Goal: Task Accomplishment & Management: Manage account settings

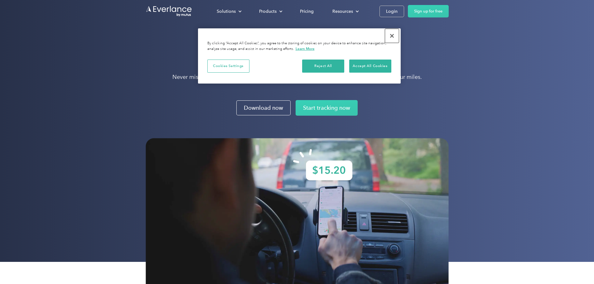
click at [391, 36] on button "Close" at bounding box center [392, 36] width 14 height 14
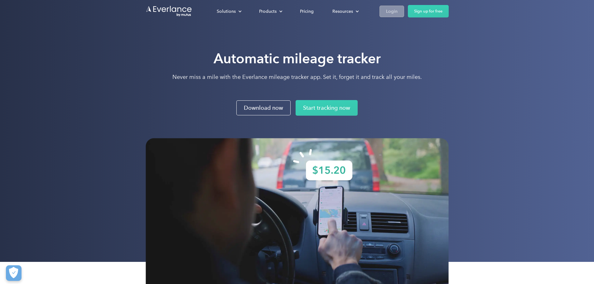
click at [397, 10] on div "Login" at bounding box center [392, 11] width 12 height 8
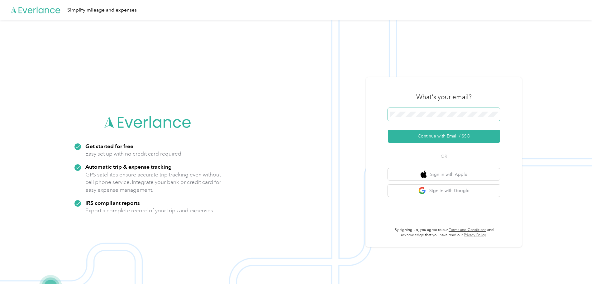
click at [428, 111] on span at bounding box center [444, 114] width 112 height 13
click at [436, 135] on button "Continue with Email / SSO" at bounding box center [444, 136] width 112 height 13
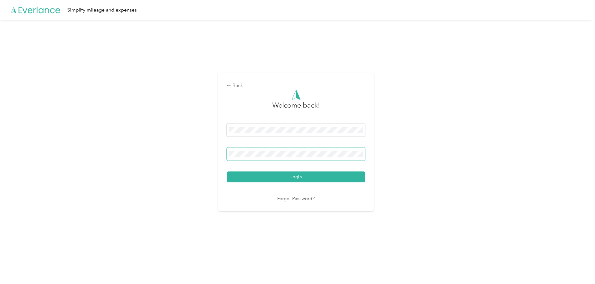
click at [246, 151] on span at bounding box center [296, 153] width 138 height 13
click at [284, 177] on button "Login" at bounding box center [296, 176] width 138 height 11
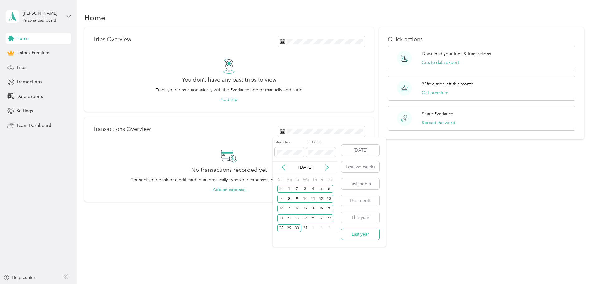
click at [356, 233] on button "Last year" at bounding box center [361, 234] width 38 height 11
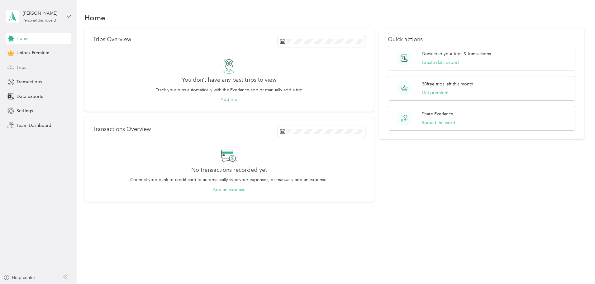
click at [18, 67] on span "Trips" at bounding box center [22, 67] width 10 height 7
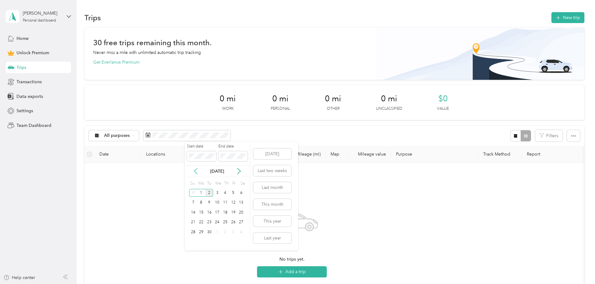
click at [196, 171] on icon at bounding box center [196, 171] width 6 height 6
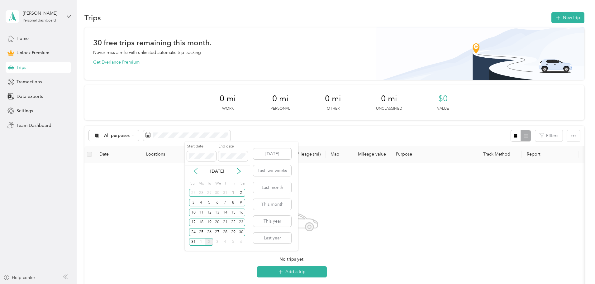
click at [196, 171] on icon at bounding box center [196, 171] width 6 height 6
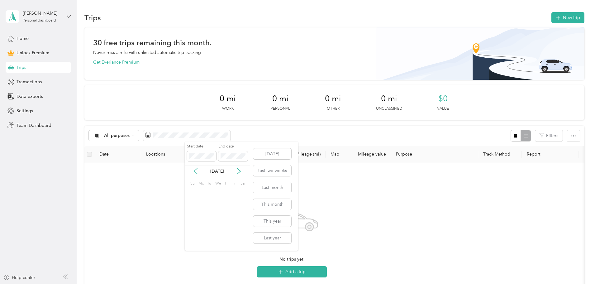
click at [197, 171] on icon at bounding box center [196, 171] width 6 height 6
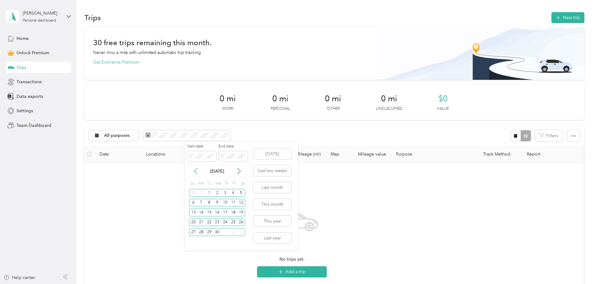
click at [197, 171] on icon at bounding box center [196, 171] width 6 height 6
click at [197, 170] on icon at bounding box center [196, 171] width 6 height 6
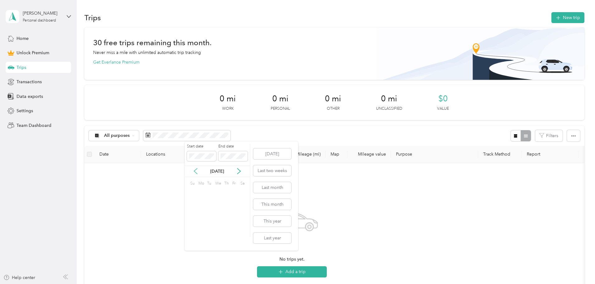
click at [197, 170] on icon at bounding box center [196, 171] width 6 height 6
click at [198, 170] on icon at bounding box center [196, 171] width 6 height 6
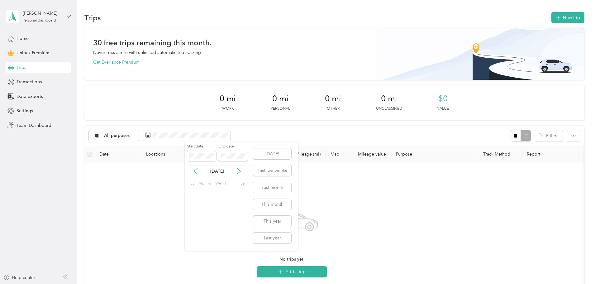
click at [198, 170] on icon at bounding box center [196, 171] width 6 height 6
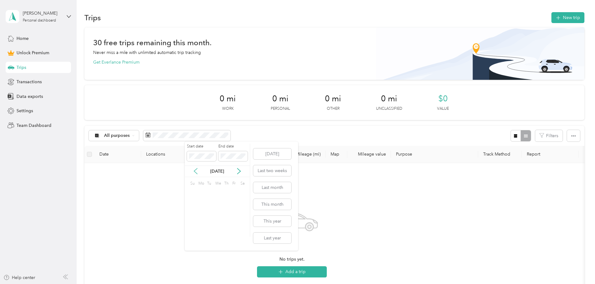
click at [198, 170] on icon at bounding box center [196, 171] width 6 height 6
click at [199, 170] on icon at bounding box center [196, 171] width 6 height 6
click at [262, 251] on div "No trips yet. Add a trip" at bounding box center [291, 242] width 405 height 148
click at [35, 95] on span "Data exports" at bounding box center [30, 96] width 26 height 7
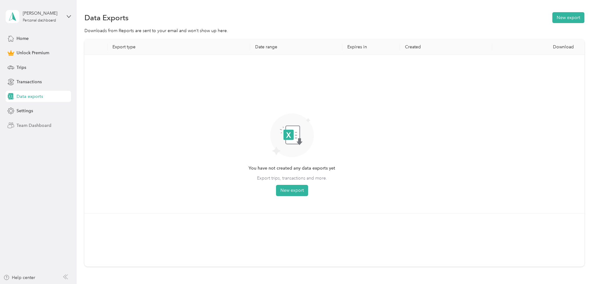
click at [44, 124] on span "Team Dashboard" at bounding box center [34, 125] width 35 height 7
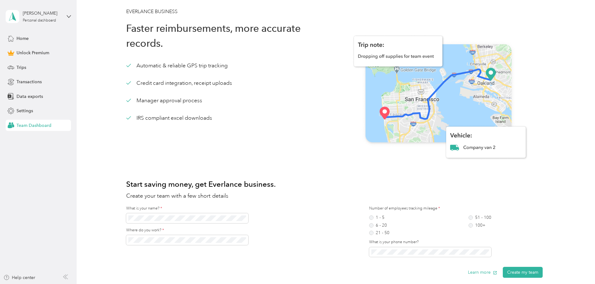
click at [197, 246] on div "What is your name? * Where do you work? *" at bounding box center [213, 234] width 174 height 56
click at [26, 39] on span "Home" at bounding box center [23, 38] width 12 height 7
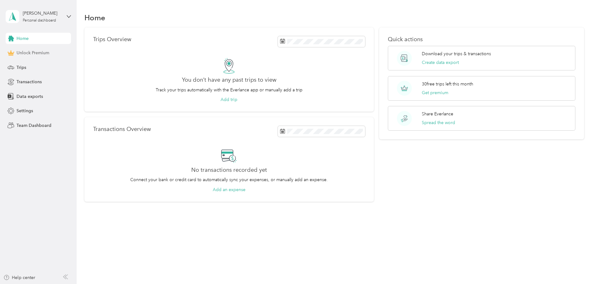
click at [28, 53] on span "Unlock Premium" at bounding box center [33, 53] width 33 height 7
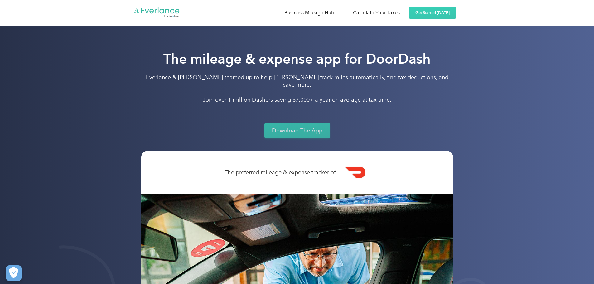
click at [286, 124] on link "Download The App" at bounding box center [296, 131] width 65 height 16
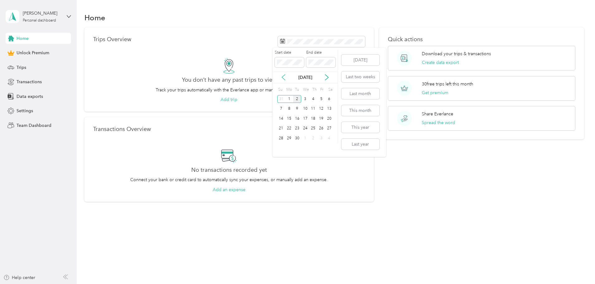
click at [282, 79] on icon at bounding box center [283, 77] width 6 height 6
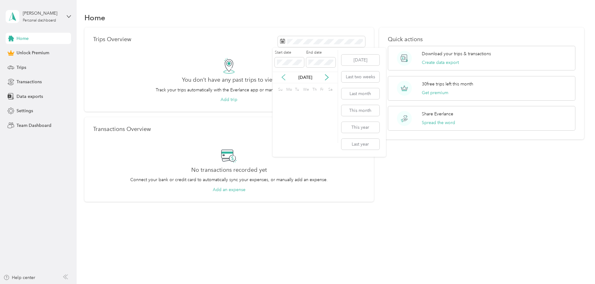
click at [282, 79] on icon at bounding box center [283, 77] width 6 height 6
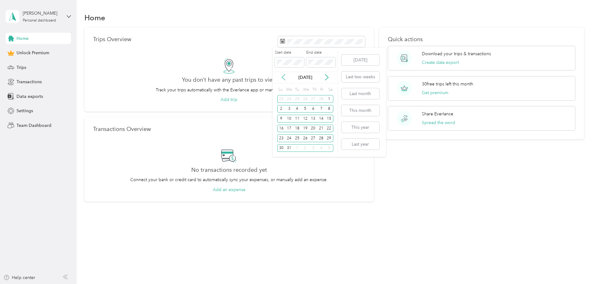
click at [282, 79] on icon at bounding box center [283, 77] width 6 height 6
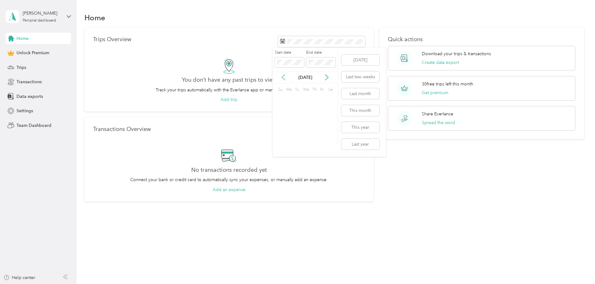
click at [282, 79] on icon at bounding box center [283, 77] width 6 height 6
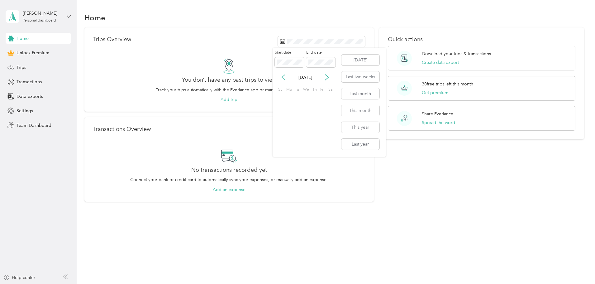
click at [282, 79] on icon at bounding box center [283, 77] width 6 height 6
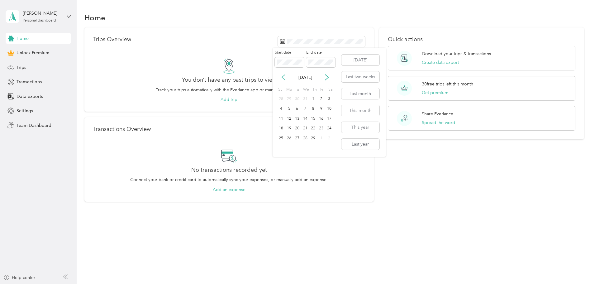
click at [282, 79] on icon at bounding box center [283, 77] width 6 height 6
click at [289, 97] on div "1" at bounding box center [289, 99] width 8 height 8
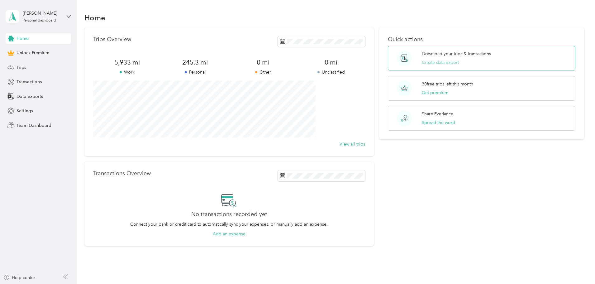
click at [427, 62] on button "Create data export" at bounding box center [440, 62] width 37 height 7
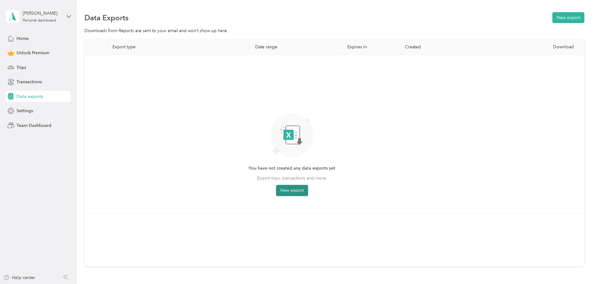
click at [308, 188] on button "New export" at bounding box center [292, 190] width 32 height 11
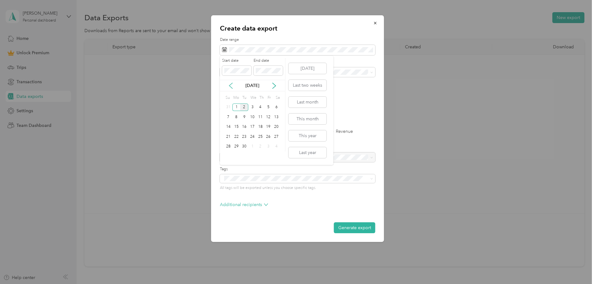
click at [232, 84] on icon at bounding box center [231, 86] width 6 height 6
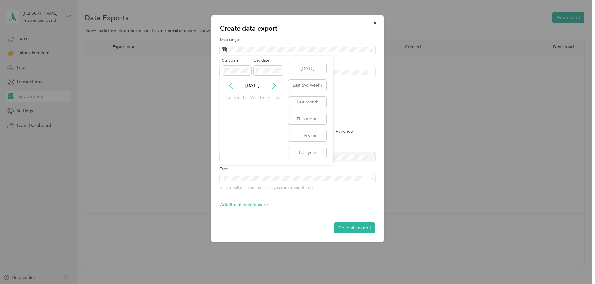
click at [232, 84] on icon at bounding box center [231, 86] width 6 height 6
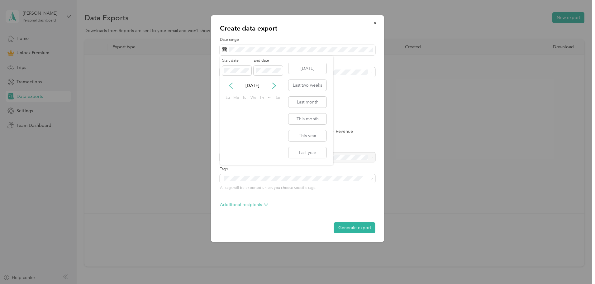
click at [232, 84] on icon at bounding box center [231, 86] width 6 height 6
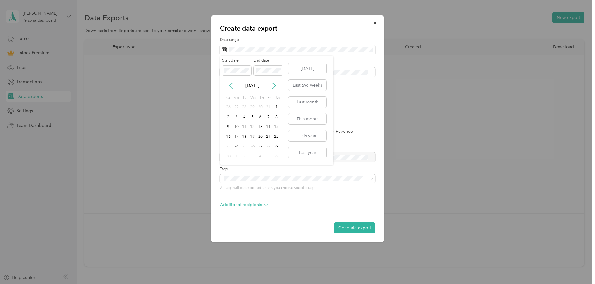
click at [232, 84] on icon at bounding box center [231, 86] width 6 height 6
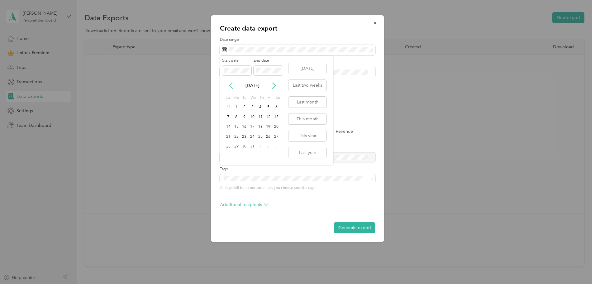
click at [232, 84] on icon at bounding box center [231, 86] width 6 height 6
click at [273, 85] on icon at bounding box center [274, 86] width 6 height 6
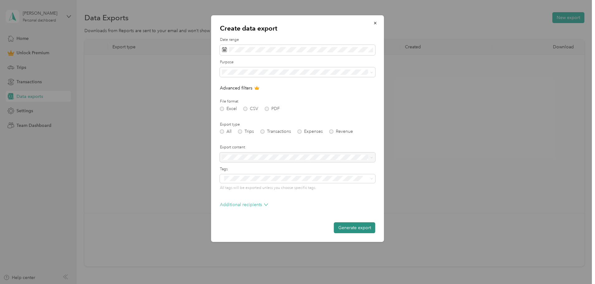
click at [354, 228] on button "Generate export" at bounding box center [354, 227] width 41 height 11
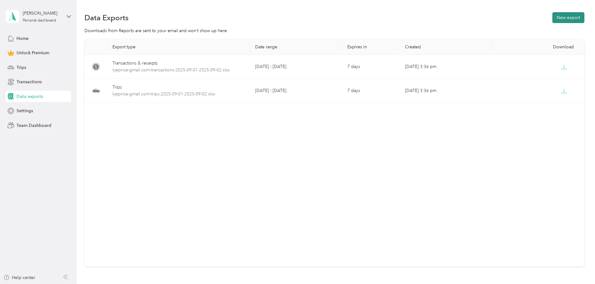
click at [553, 17] on button "New export" at bounding box center [569, 17] width 32 height 11
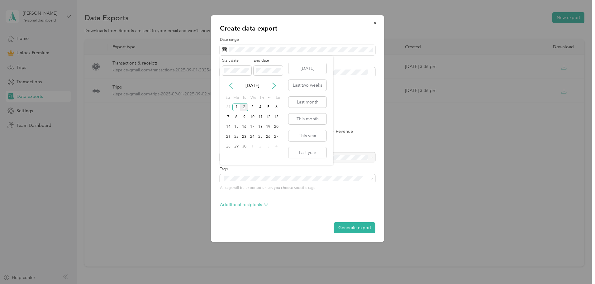
click at [230, 85] on icon at bounding box center [231, 86] width 6 height 6
click at [231, 85] on icon at bounding box center [231, 86] width 6 height 6
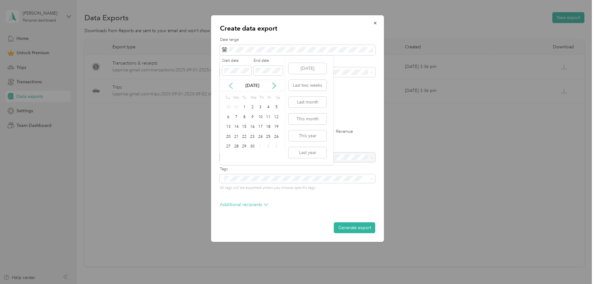
click at [231, 85] on icon at bounding box center [231, 86] width 6 height 6
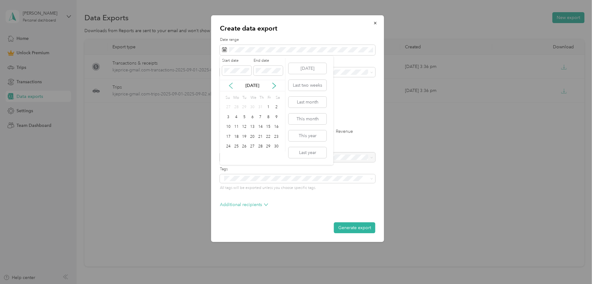
click at [231, 85] on icon at bounding box center [231, 86] width 6 height 6
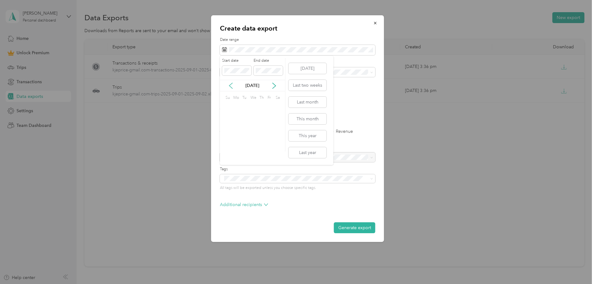
click at [231, 85] on icon at bounding box center [231, 86] width 6 height 6
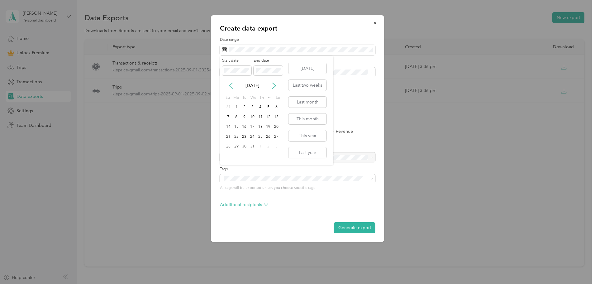
click at [231, 85] on icon at bounding box center [231, 86] width 6 height 6
click at [274, 86] on icon at bounding box center [274, 86] width 6 height 6
click at [355, 225] on button "Generate export" at bounding box center [354, 227] width 41 height 11
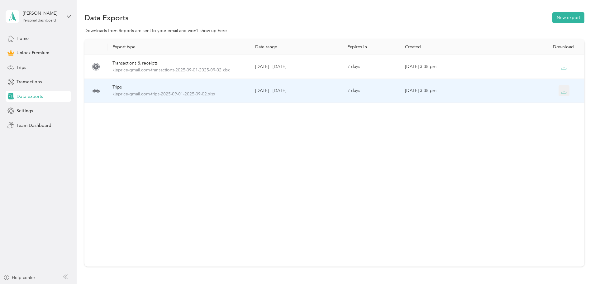
click at [561, 90] on icon "button" at bounding box center [564, 91] width 6 height 6
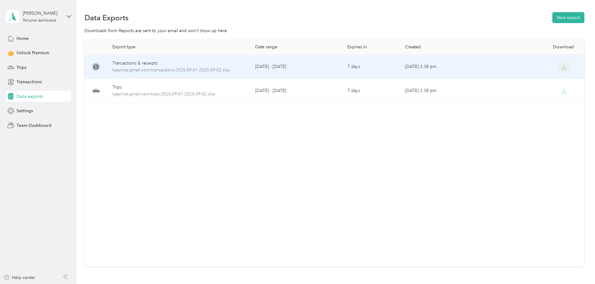
click at [561, 66] on icon "button" at bounding box center [564, 67] width 6 height 6
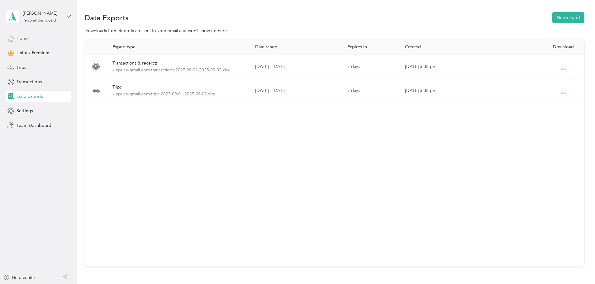
click at [21, 39] on span "Home" at bounding box center [23, 38] width 12 height 7
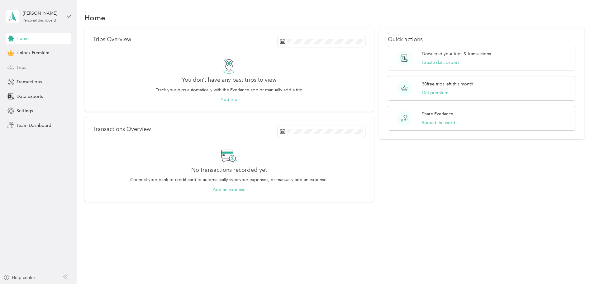
click at [23, 67] on span "Trips" at bounding box center [22, 67] width 10 height 7
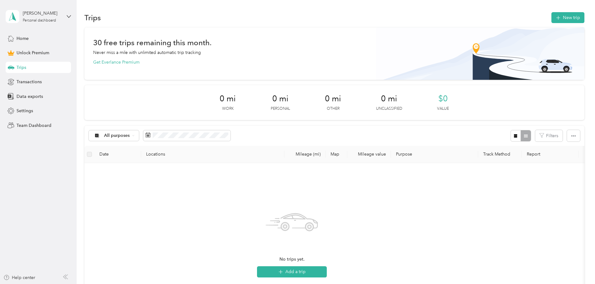
click at [141, 154] on th "Date" at bounding box center [117, 154] width 47 height 17
click at [195, 170] on icon at bounding box center [195, 172] width 3 height 6
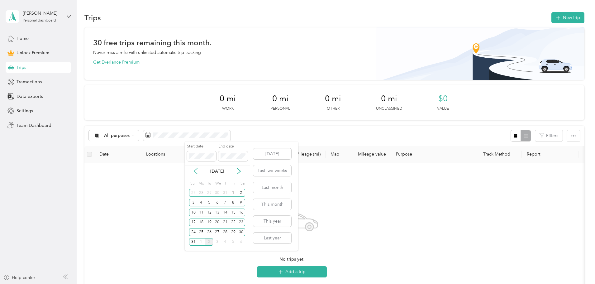
click at [195, 170] on icon at bounding box center [195, 172] width 3 height 6
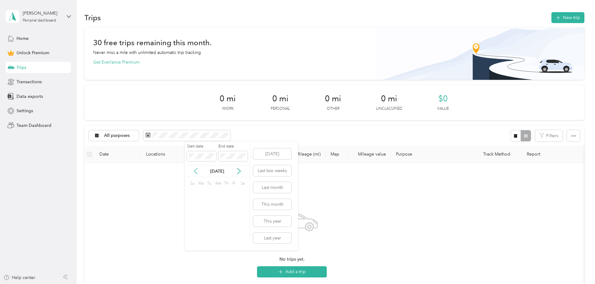
click at [195, 170] on icon at bounding box center [195, 172] width 3 height 6
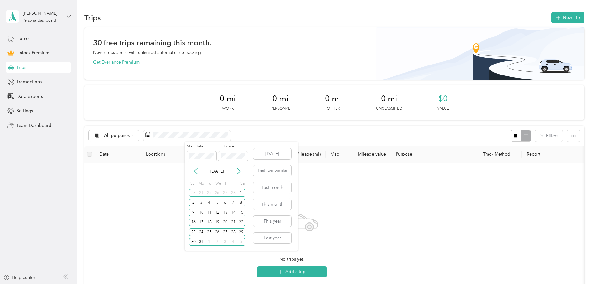
click at [195, 170] on icon at bounding box center [195, 172] width 3 height 6
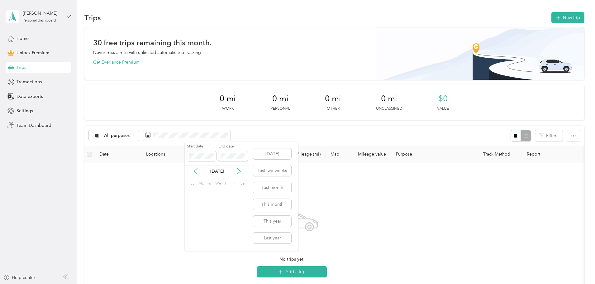
click at [195, 170] on icon at bounding box center [195, 172] width 3 height 6
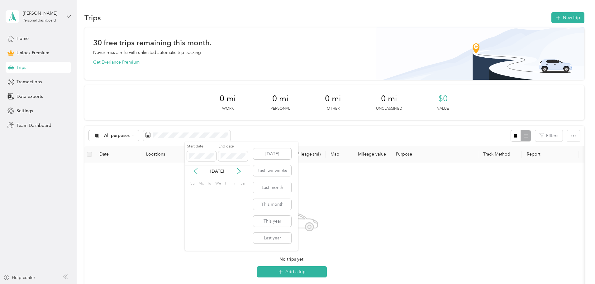
click at [195, 170] on icon at bounding box center [195, 172] width 3 height 6
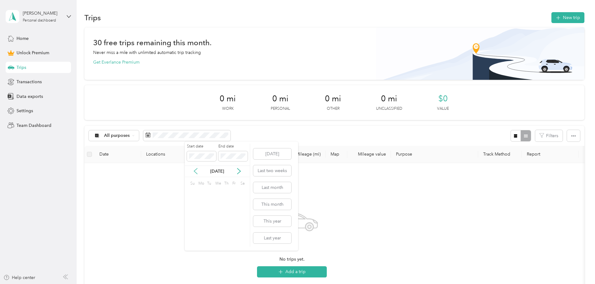
click at [195, 170] on icon at bounding box center [195, 172] width 3 height 6
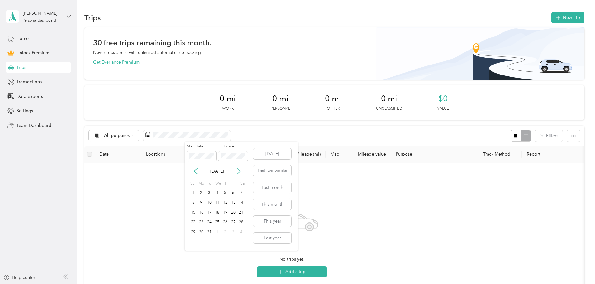
click at [238, 170] on icon at bounding box center [239, 171] width 6 height 6
click at [196, 170] on icon at bounding box center [196, 171] width 6 height 6
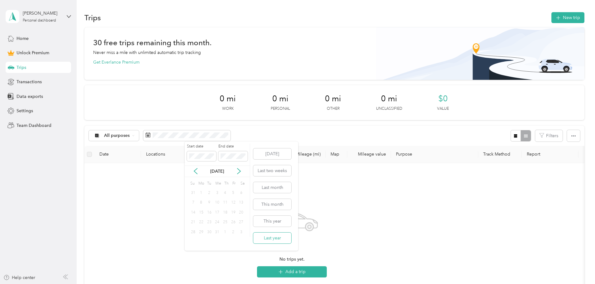
click at [269, 238] on button "Last year" at bounding box center [272, 237] width 38 height 11
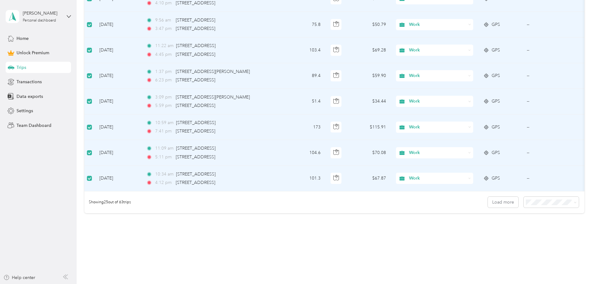
scroll to position [613, 0]
click at [574, 203] on icon at bounding box center [575, 201] width 3 height 3
click at [510, 227] on div "50 per load" at bounding box center [508, 228] width 46 height 7
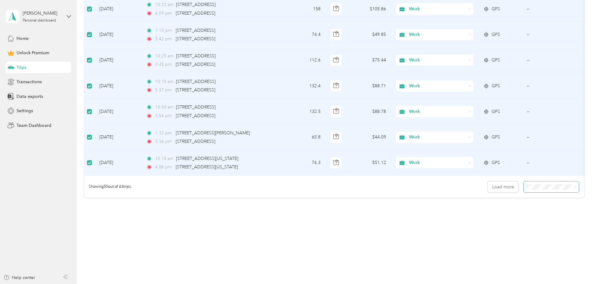
scroll to position [1242, 0]
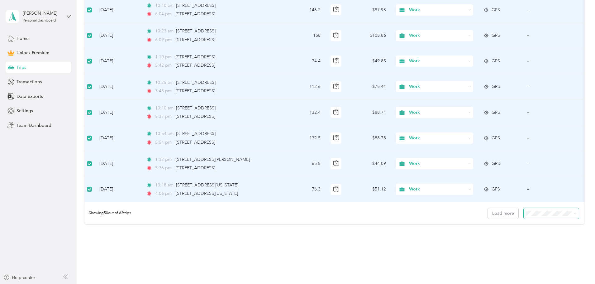
click at [574, 215] on icon at bounding box center [575, 213] width 3 height 3
click at [515, 251] on div "100 per load" at bounding box center [508, 251] width 46 height 7
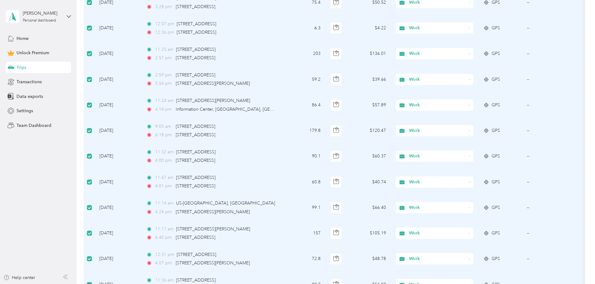
scroll to position [280, 0]
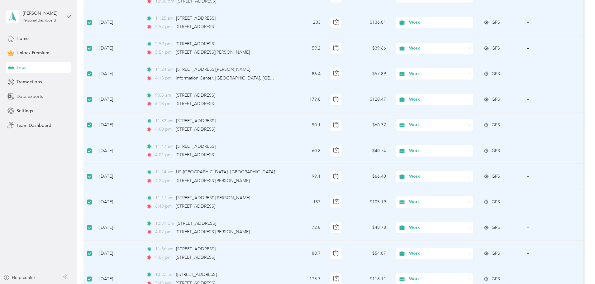
click at [27, 95] on span "Data exports" at bounding box center [30, 96] width 26 height 7
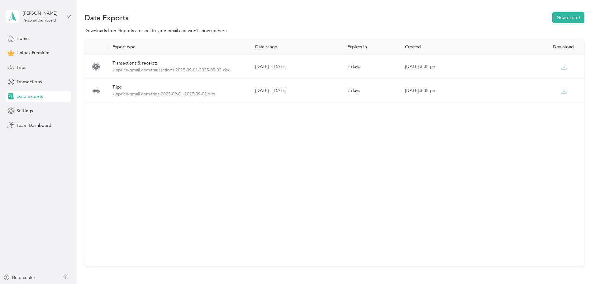
click at [284, 47] on th "Date range" at bounding box center [296, 47] width 92 height 16
click at [553, 16] on button "New export" at bounding box center [569, 17] width 32 height 11
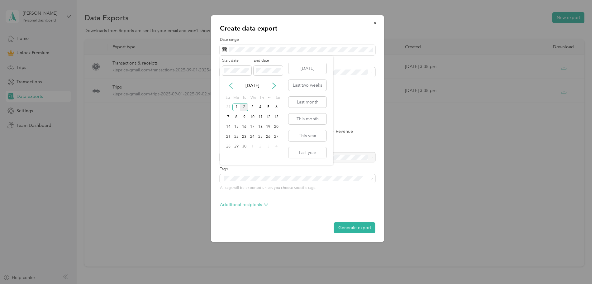
click at [232, 87] on icon at bounding box center [231, 86] width 6 height 6
click at [232, 86] on icon at bounding box center [231, 86] width 6 height 6
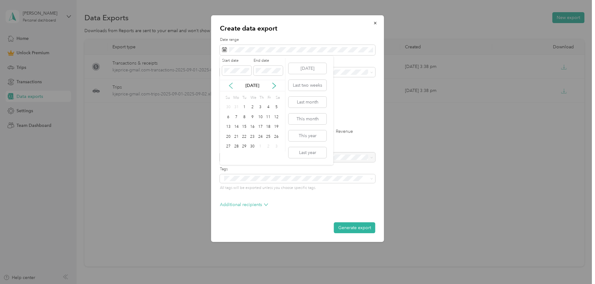
click at [232, 86] on icon at bounding box center [231, 86] width 6 height 6
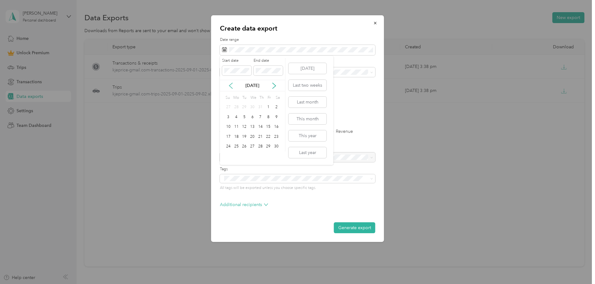
click at [232, 86] on icon at bounding box center [231, 86] width 6 height 6
click at [232, 87] on icon at bounding box center [231, 86] width 6 height 6
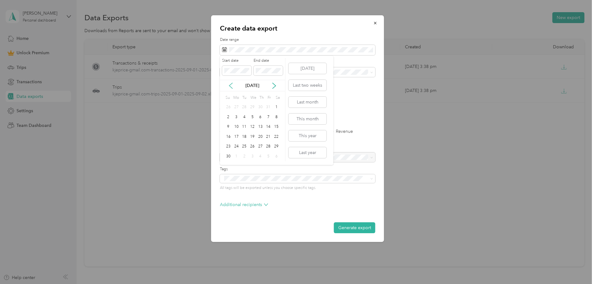
click at [232, 87] on icon at bounding box center [231, 86] width 6 height 6
click at [232, 86] on icon at bounding box center [231, 86] width 6 height 6
click at [232, 87] on icon at bounding box center [231, 86] width 6 height 6
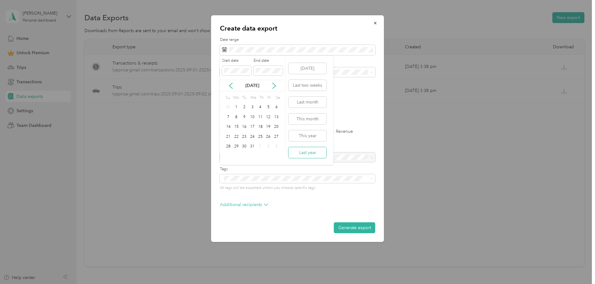
click at [313, 153] on button "Last year" at bounding box center [308, 152] width 38 height 11
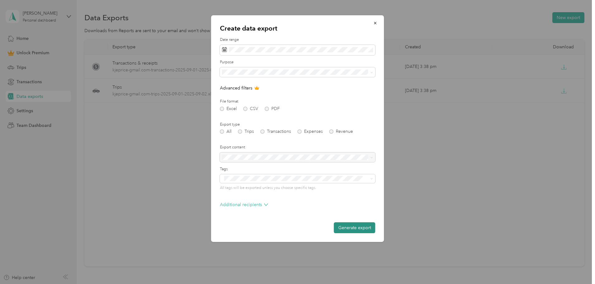
click at [350, 227] on button "Generate export" at bounding box center [354, 227] width 41 height 11
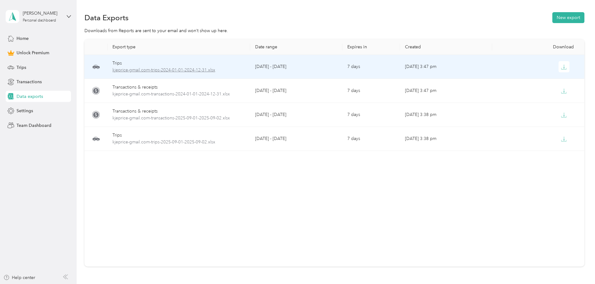
click at [219, 68] on span "kjeprice-gmail.com-trips-2024-01-01-2024-12-31.xlsx" at bounding box center [178, 70] width 133 height 7
click at [561, 64] on icon "button" at bounding box center [564, 67] width 6 height 6
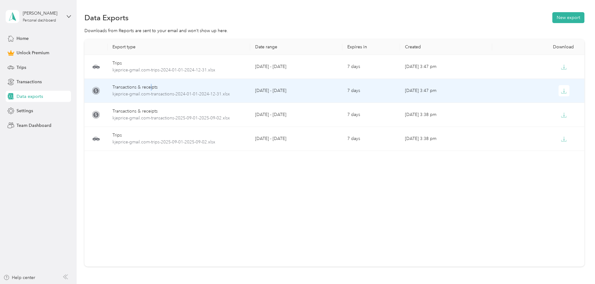
click at [189, 86] on div "Transactions & receipts" at bounding box center [178, 87] width 133 height 7
click at [175, 93] on span "kjeprice-gmail.com-transactions-2024-01-01-2024-12-31.xlsx" at bounding box center [178, 94] width 133 height 7
click at [186, 93] on span "kjeprice-gmail.com-transactions-2024-01-01-2024-12-31.xlsx" at bounding box center [178, 94] width 133 height 7
click at [561, 91] on icon "button" at bounding box center [564, 91] width 6 height 6
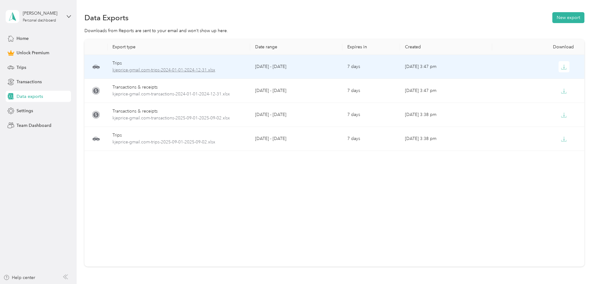
click at [182, 68] on span "kjeprice-gmail.com-trips-2024-01-01-2024-12-31.xlsx" at bounding box center [178, 70] width 133 height 7
click at [563, 68] on icon "button" at bounding box center [564, 67] width 2 height 4
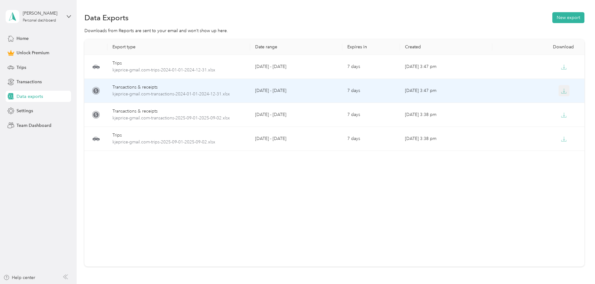
click at [561, 90] on icon "button" at bounding box center [564, 91] width 6 height 6
